Goal: Task Accomplishment & Management: Use online tool/utility

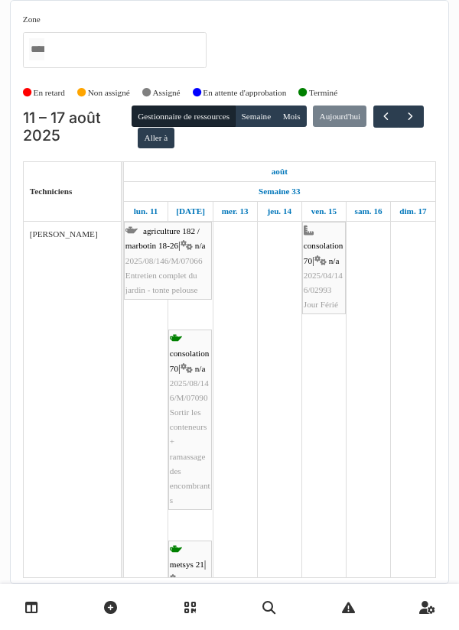
click at [25, 609] on icon at bounding box center [31, 607] width 13 height 13
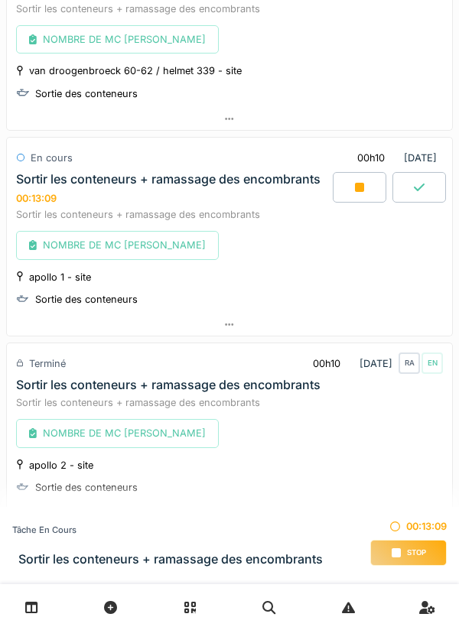
scroll to position [988, 0]
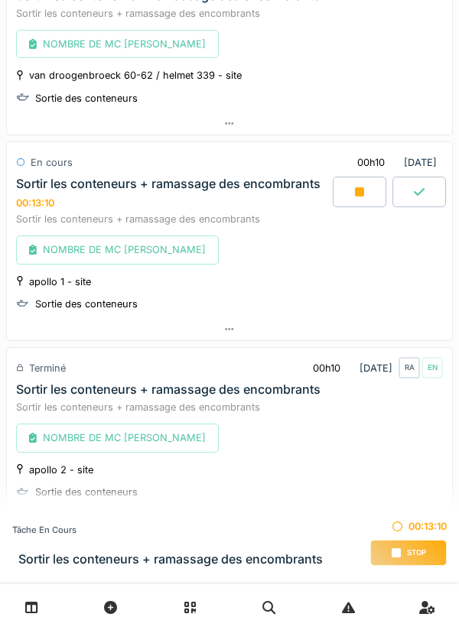
click at [412, 560] on div "Stop" at bounding box center [408, 553] width 76 height 26
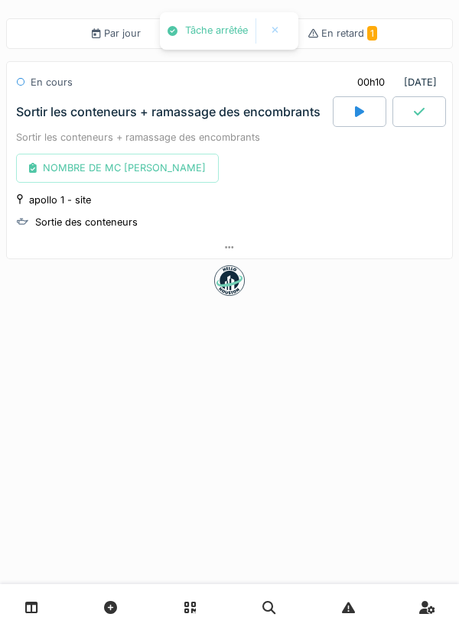
scroll to position [0, 0]
click at [177, 45] on div "Par jour" at bounding box center [116, 33] width 220 height 31
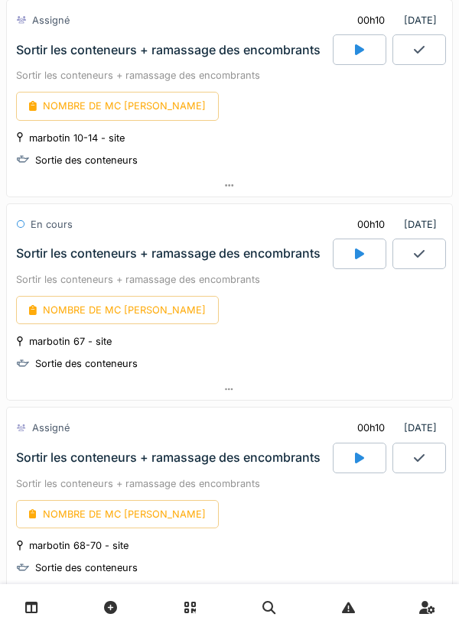
scroll to position [1731, 0]
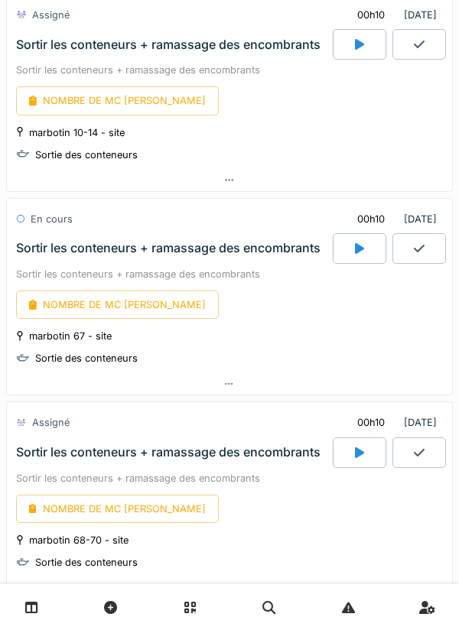
click at [355, 258] on div at bounding box center [360, 248] width 54 height 31
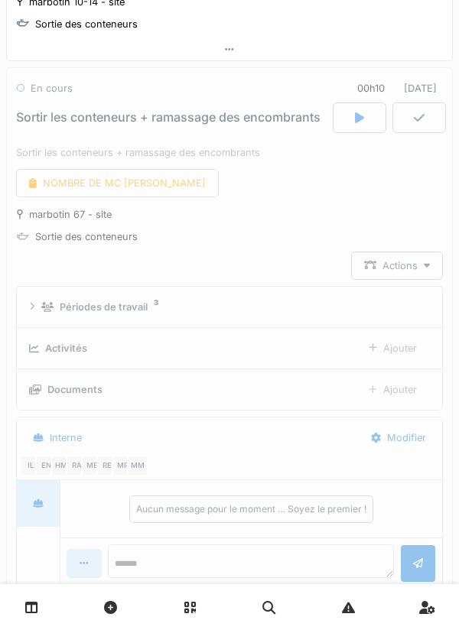
scroll to position [1868, 0]
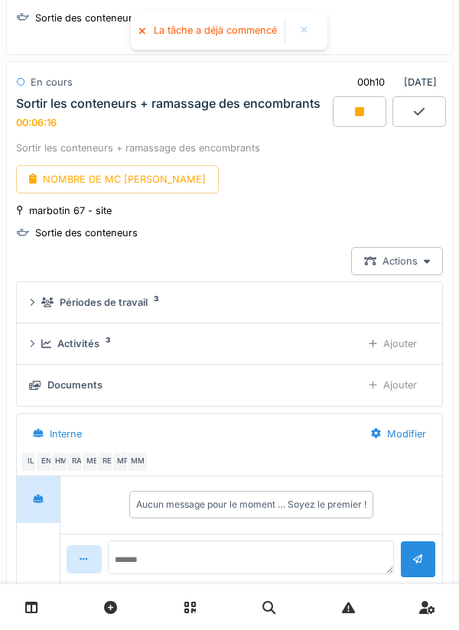
click at [365, 112] on div at bounding box center [360, 111] width 54 height 31
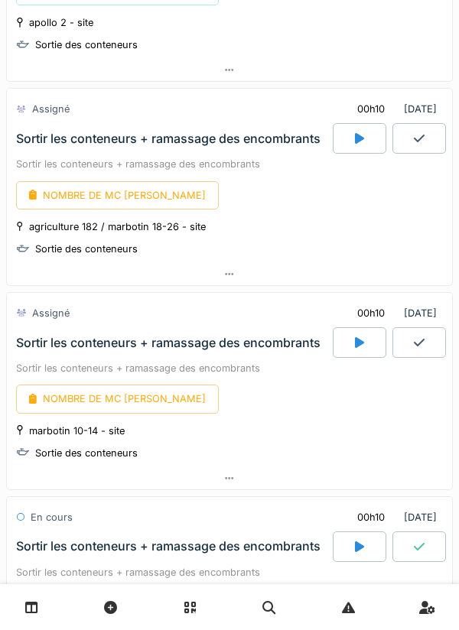
scroll to position [1429, 0]
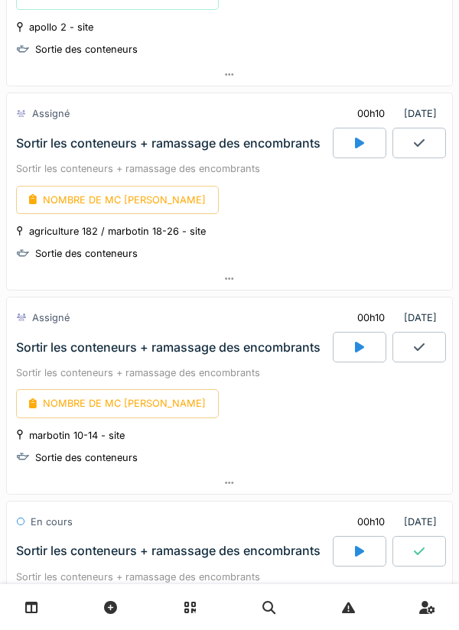
click at [352, 145] on div at bounding box center [360, 143] width 54 height 31
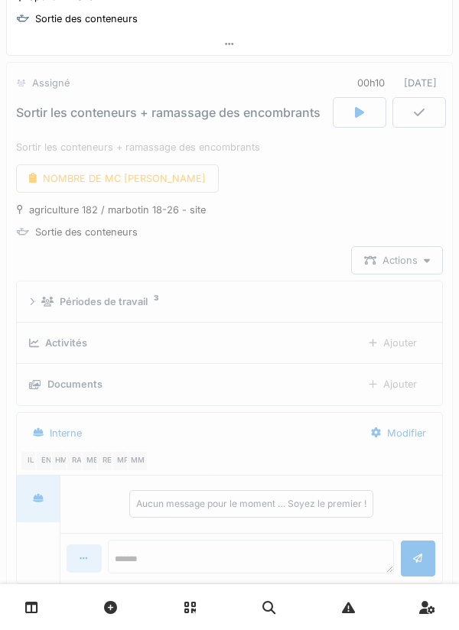
scroll to position [1460, 0]
